Goal: Navigation & Orientation: Find specific page/section

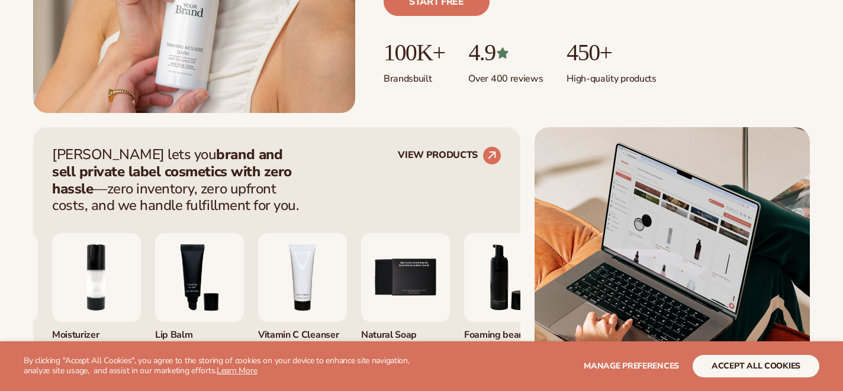
scroll to position [428, 0]
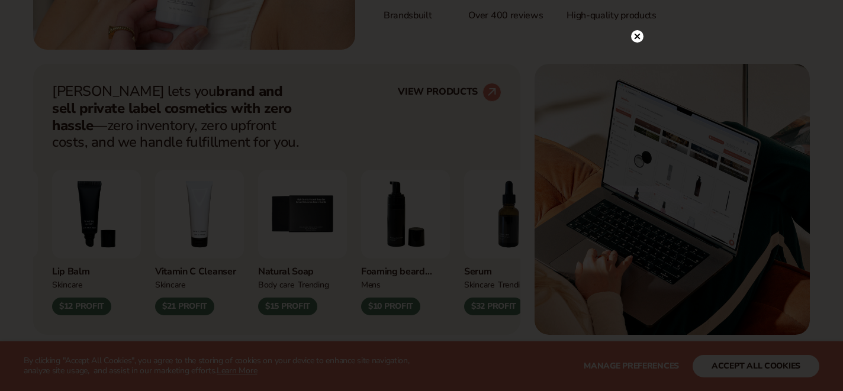
click at [637, 38] on circle at bounding box center [637, 36] width 12 height 12
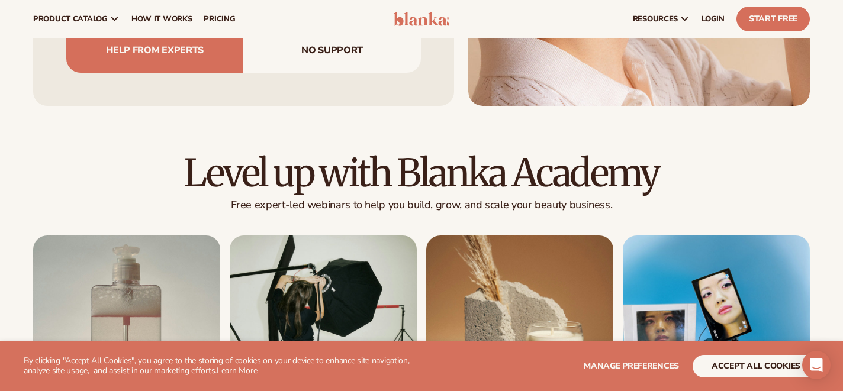
scroll to position [3856, 0]
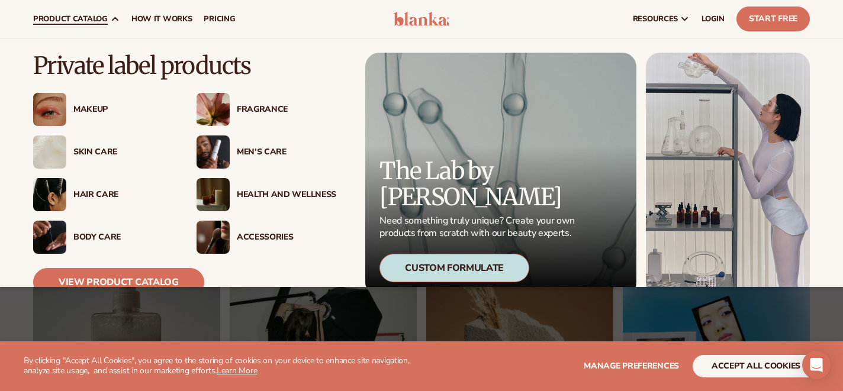
click at [225, 199] on img at bounding box center [212, 194] width 33 height 33
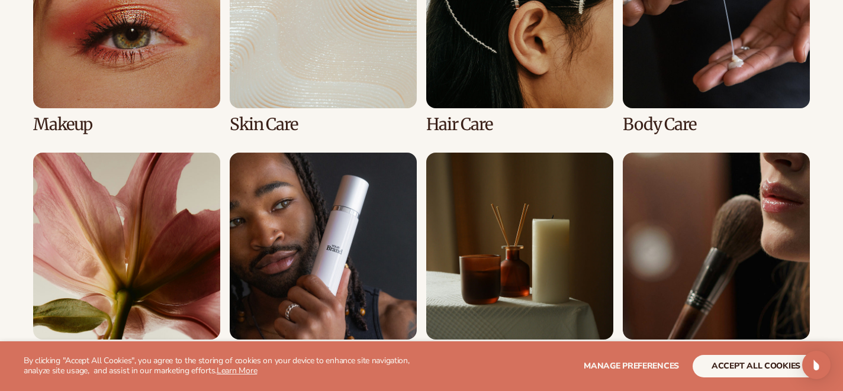
scroll to position [1109, 0]
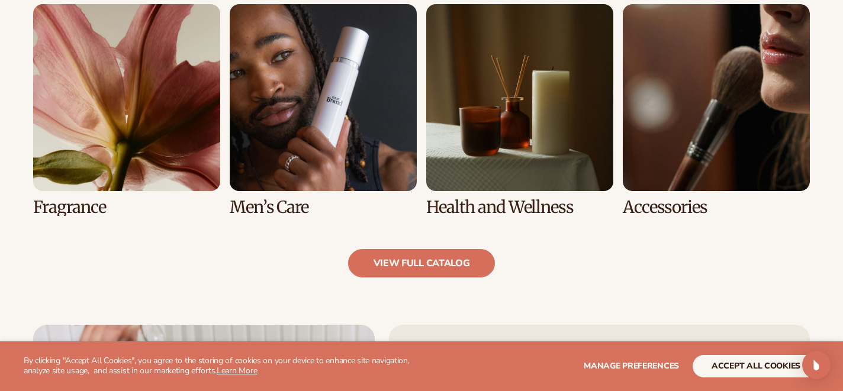
click at [460, 157] on link "7 / 8" at bounding box center [519, 110] width 187 height 212
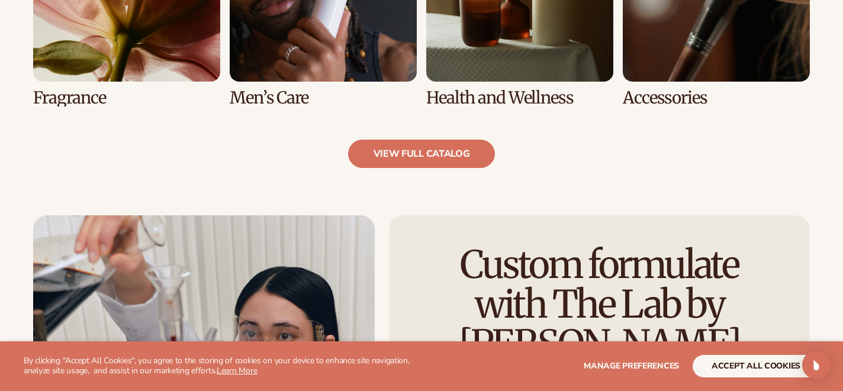
scroll to position [1323, 0]
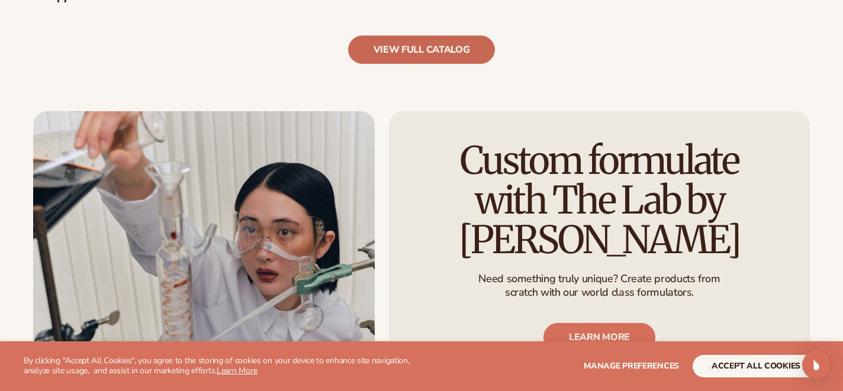
click at [396, 57] on link "view full catalog" at bounding box center [421, 50] width 147 height 28
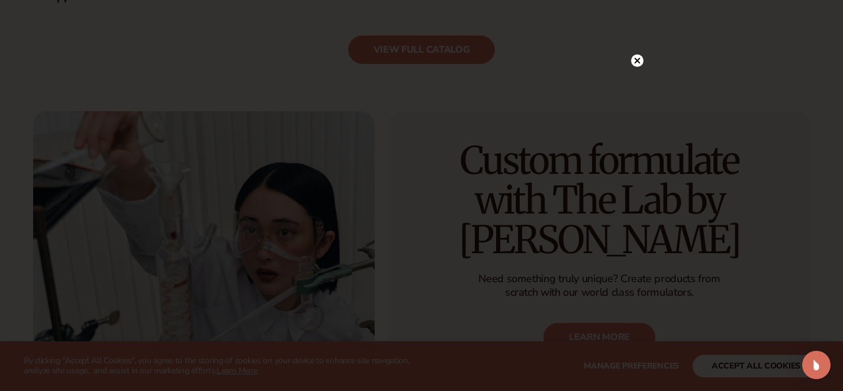
click at [641, 65] on circle at bounding box center [637, 60] width 12 height 12
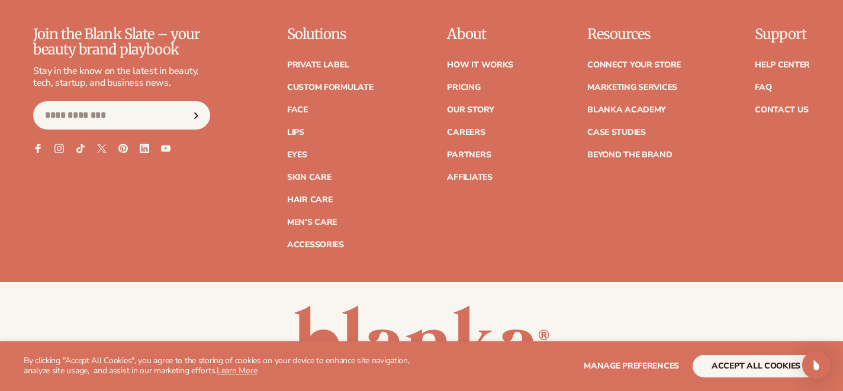
scroll to position [2207, 0]
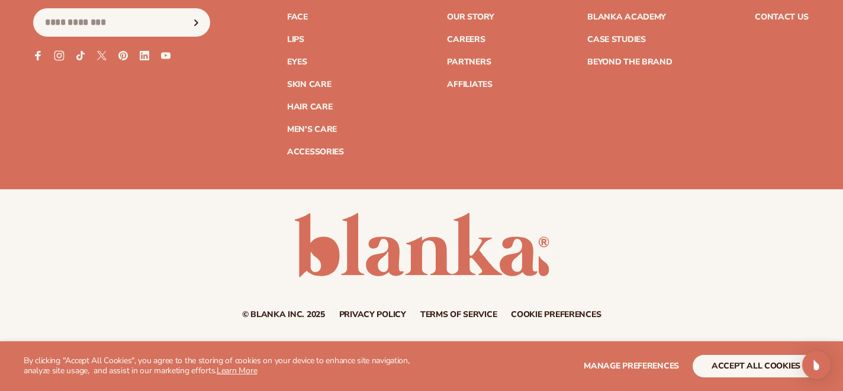
click at [63, 56] on icon at bounding box center [59, 56] width 10 height 10
